Goal: Task Accomplishment & Management: Use online tool/utility

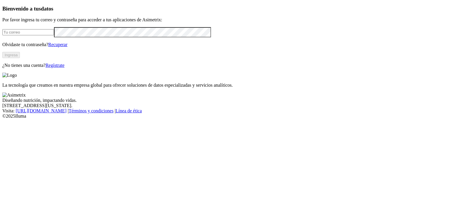
type input "julian.parra@finca.co"
click at [20, 58] on button "Ingresa" at bounding box center [11, 55] width 18 height 6
